Goal: Subscribe to service/newsletter

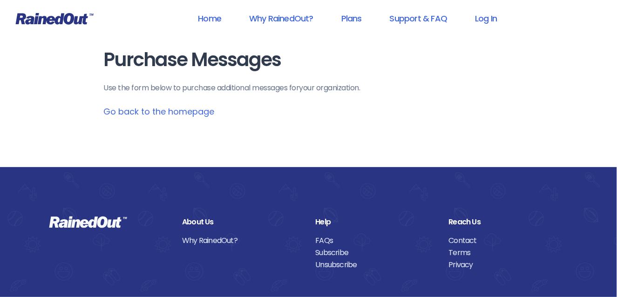
click at [122, 115] on link "Go back to the homepage" at bounding box center [159, 112] width 111 height 12
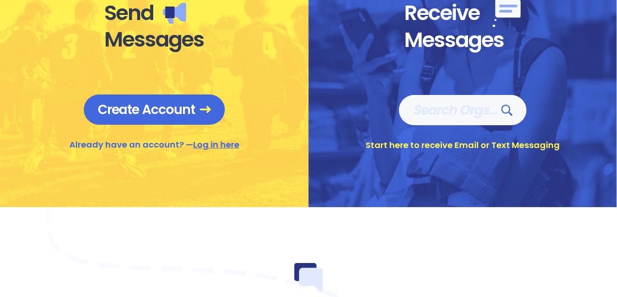
scroll to position [427, 0]
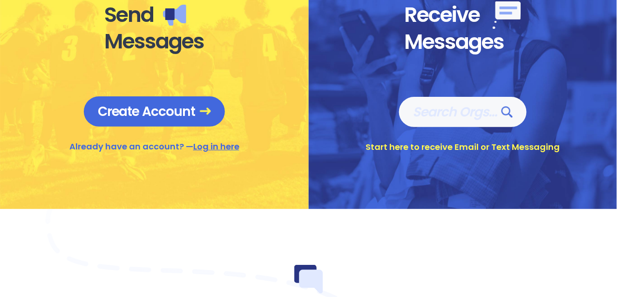
click at [516, 152] on div "Start here to receive Email or Text Messaging" at bounding box center [462, 147] width 194 height 12
click at [454, 115] on span "Search Orgs…" at bounding box center [463, 112] width 100 height 16
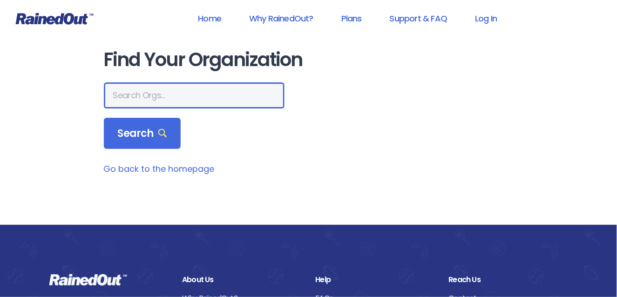
click at [122, 96] on input "text" at bounding box center [194, 95] width 181 height 26
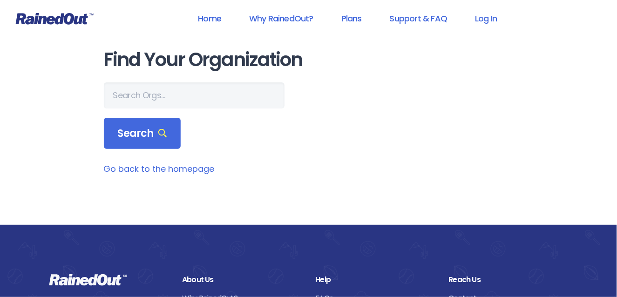
drag, startPoint x: 122, startPoint y: 96, endPoint x: 15, endPoint y: 22, distance: 129.8
click at [15, 22] on icon at bounding box center [54, 19] width 78 height 12
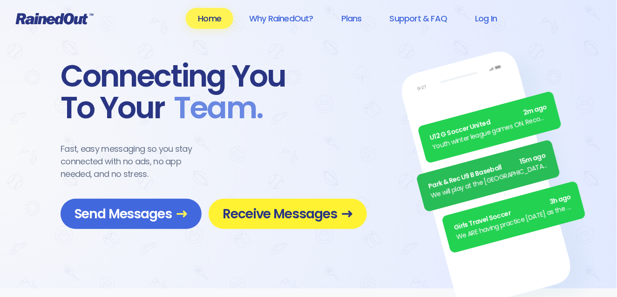
click at [329, 216] on span "Receive Messages" at bounding box center [288, 214] width 130 height 16
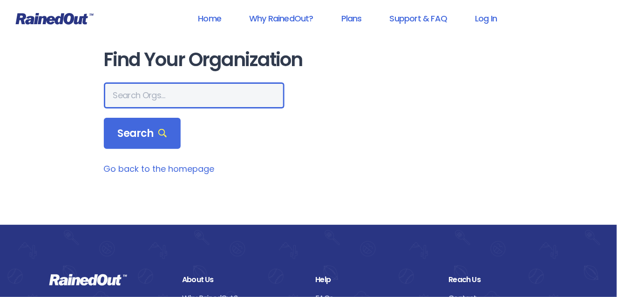
click at [195, 93] on input "text" at bounding box center [194, 95] width 181 height 26
type input "Altavista Y Childcare"
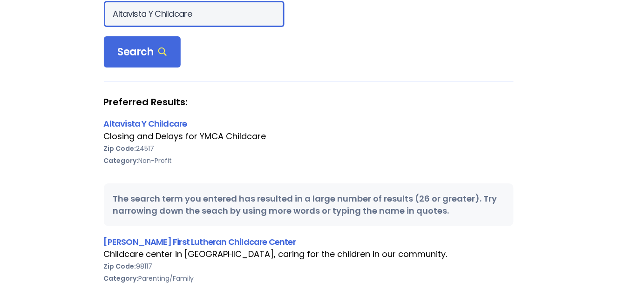
scroll to position [81, 0]
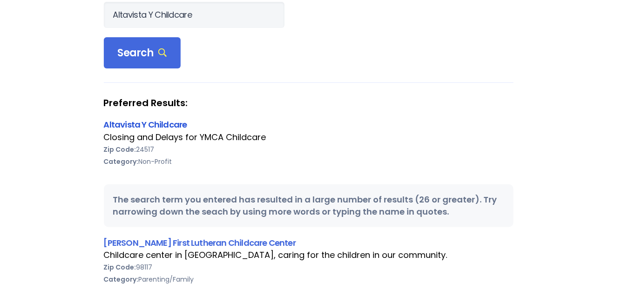
click at [124, 125] on link "Altavista Y Childcare" at bounding box center [145, 125] width 83 height 12
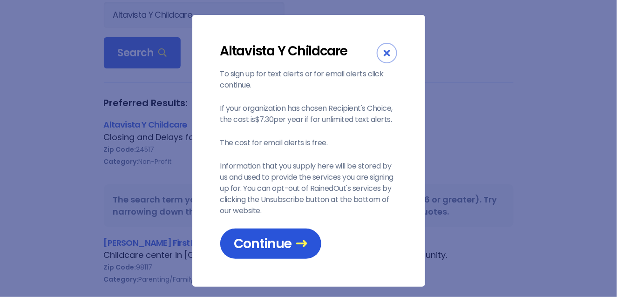
click at [286, 246] on span "Continue" at bounding box center [270, 244] width 73 height 16
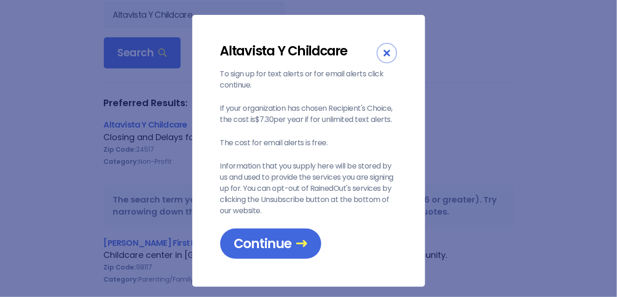
click at [384, 59] on div "Close" at bounding box center [387, 53] width 20 height 20
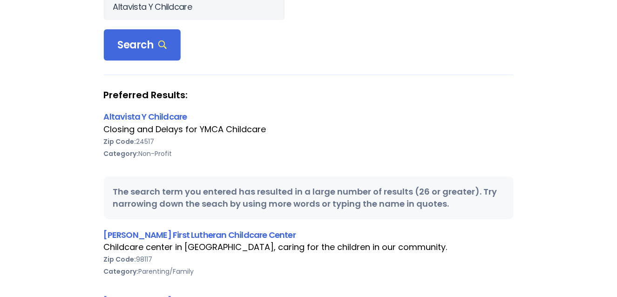
scroll to position [89, 0]
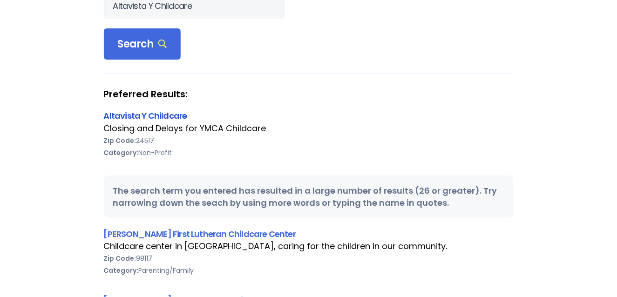
click at [174, 120] on link "Altavista Y Childcare" at bounding box center [145, 116] width 83 height 12
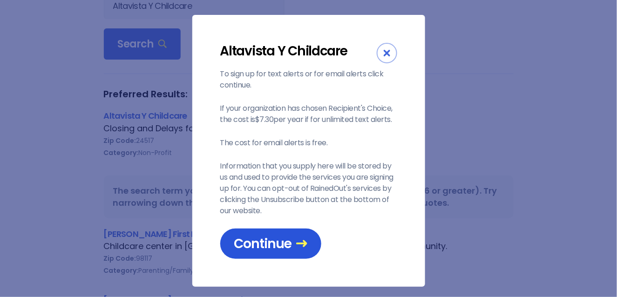
click at [289, 246] on span "Continue" at bounding box center [270, 244] width 73 height 16
